Goal: Communication & Community: Answer question/provide support

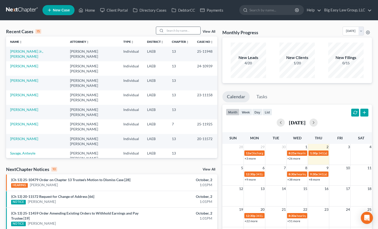
click at [183, 30] on input "search" at bounding box center [182, 30] width 35 height 7
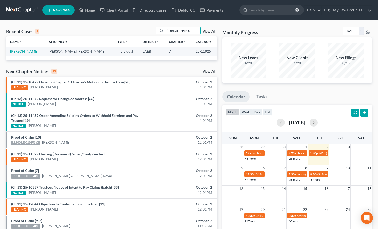
type input "[PERSON_NAME]"
click at [20, 49] on td "[PERSON_NAME]" at bounding box center [25, 51] width 38 height 9
click at [18, 51] on link "[PERSON_NAME]" at bounding box center [24, 51] width 28 height 4
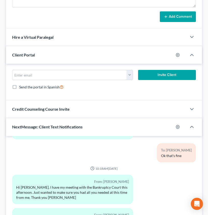
scroll to position [465, 0]
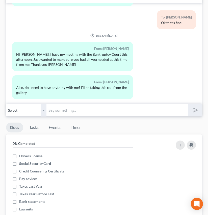
click at [69, 94] on div "09:23AM[DATE] To: [PERSON_NAME] Good morning - this is [PERSON_NAME] - I am run…" at bounding box center [104, 53] width 196 height 101
click at [70, 104] on input "text" at bounding box center [118, 110] width 142 height 12
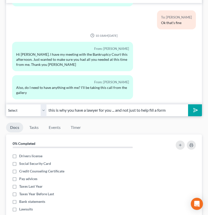
type input "this is why you have a lawyer for you ... and not just to help fill a form"
click at [188, 104] on button "submit" at bounding box center [195, 110] width 14 height 12
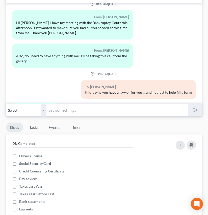
scroll to position [579, 0]
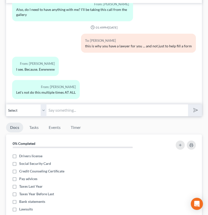
click at [73, 106] on input "text" at bounding box center [118, 110] width 142 height 12
type input "you are after this couple"
click at [188, 104] on button "submit" at bounding box center [195, 110] width 14 height 12
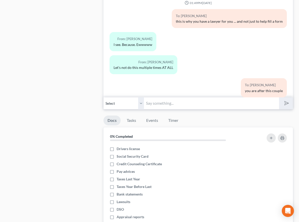
scroll to position [630, 0]
